Goal: Find specific page/section: Find specific page/section

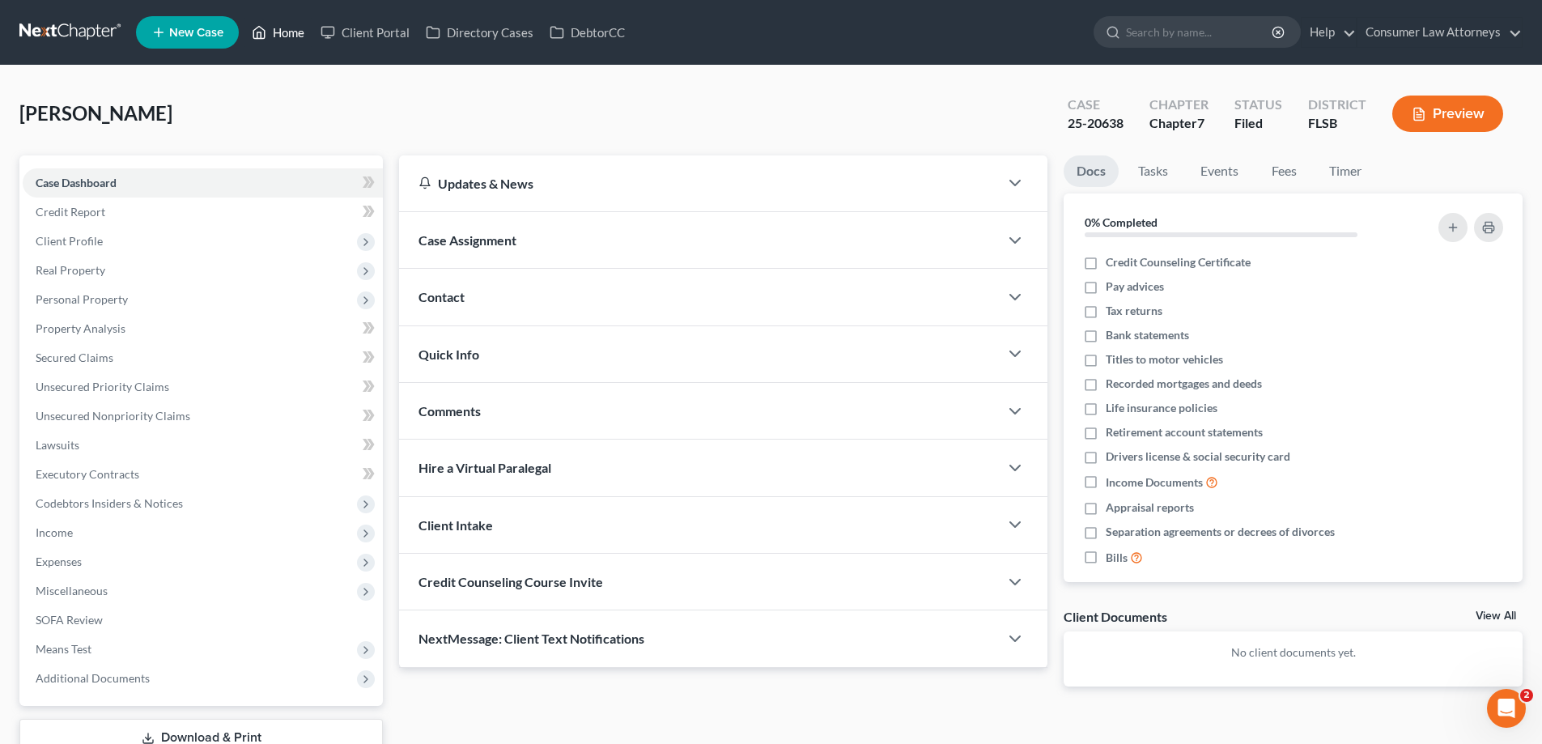
click at [286, 42] on link "Home" at bounding box center [278, 32] width 69 height 29
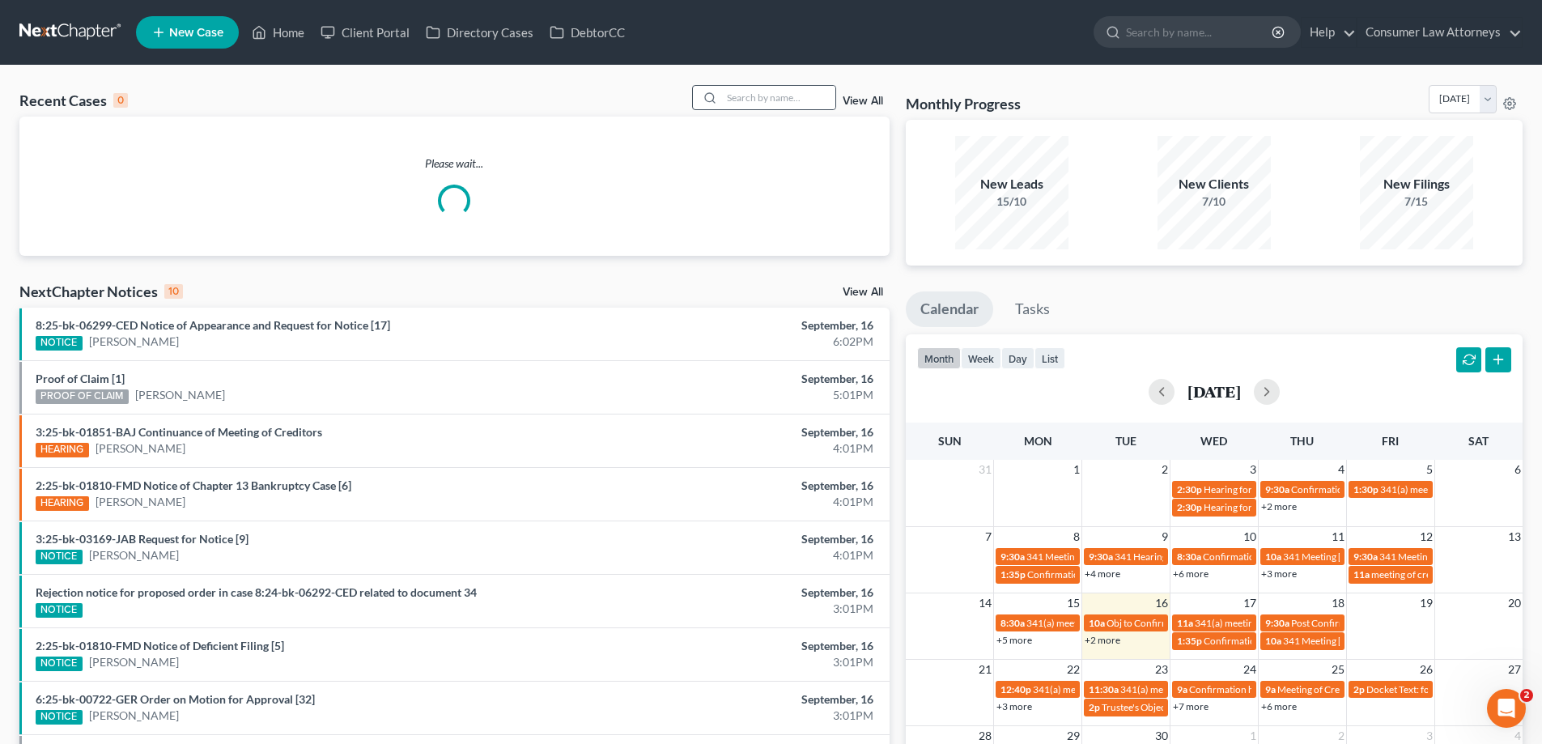
click at [755, 110] on div at bounding box center [764, 97] width 144 height 25
click at [761, 100] on input "search" at bounding box center [778, 97] width 113 height 23
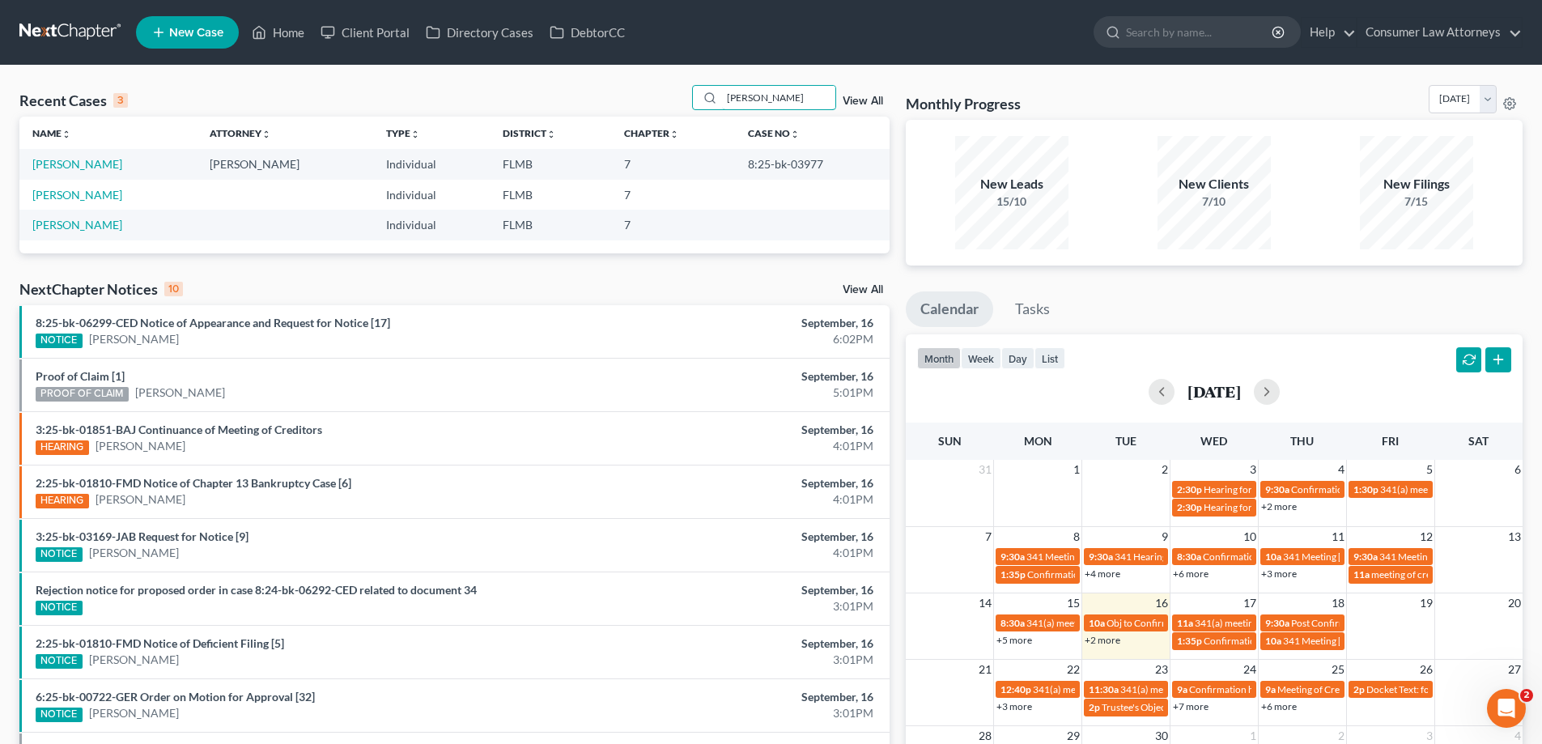
type input "[PERSON_NAME]"
drag, startPoint x: 836, startPoint y: 160, endPoint x: 748, endPoint y: 166, distance: 88.4
click at [748, 166] on td "8:25-bk-03977" at bounding box center [812, 164] width 155 height 30
copy td "8:25-bk-03977"
drag, startPoint x: 793, startPoint y: 103, endPoint x: 666, endPoint y: 106, distance: 127.1
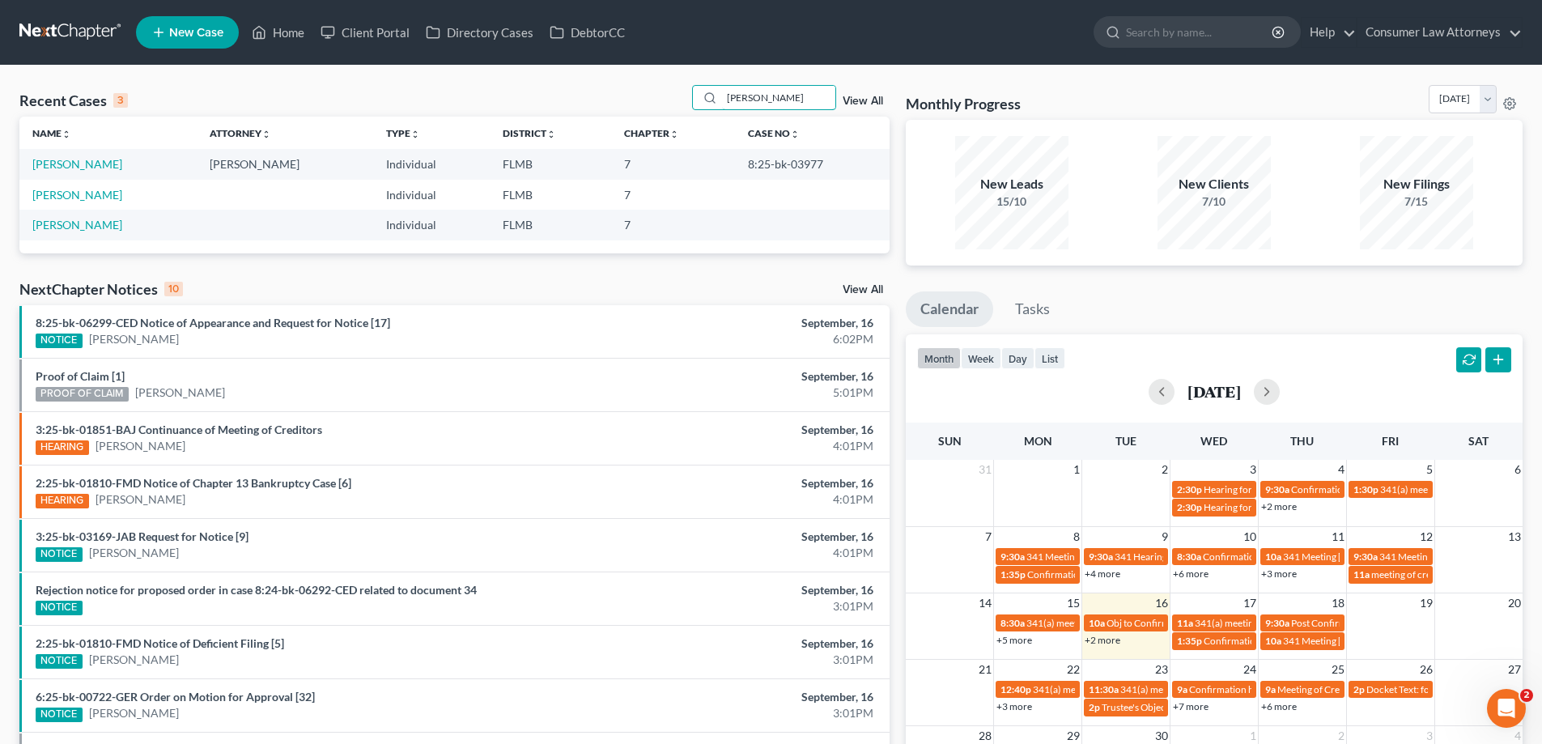
click at [666, 106] on div "Recent Cases 3 [PERSON_NAME] View All" at bounding box center [454, 101] width 870 height 32
click at [295, 33] on link "Home" at bounding box center [278, 32] width 69 height 29
